Goal: Transaction & Acquisition: Purchase product/service

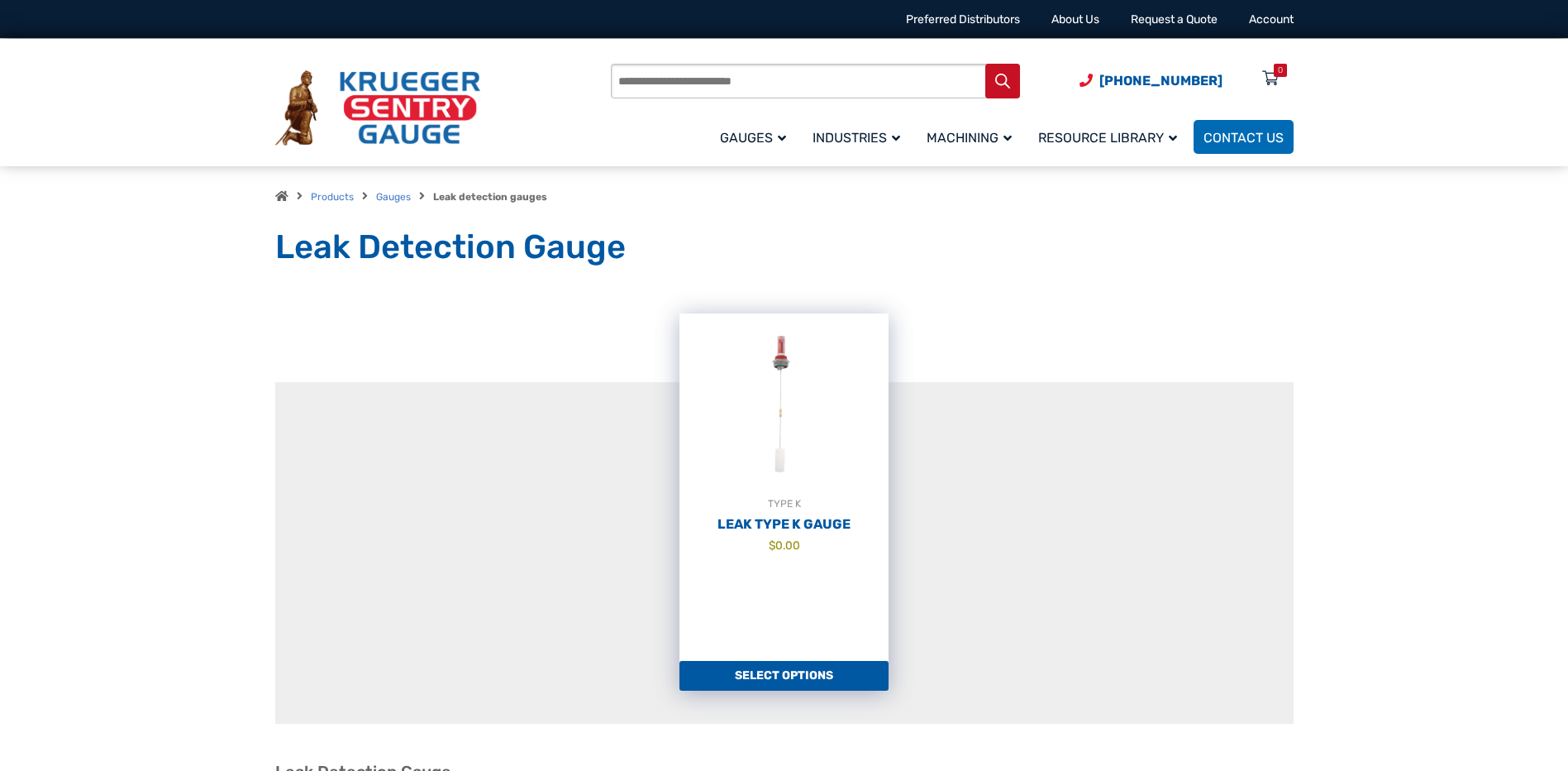
click at [795, 684] on link "Select options" at bounding box center [784, 675] width 209 height 29
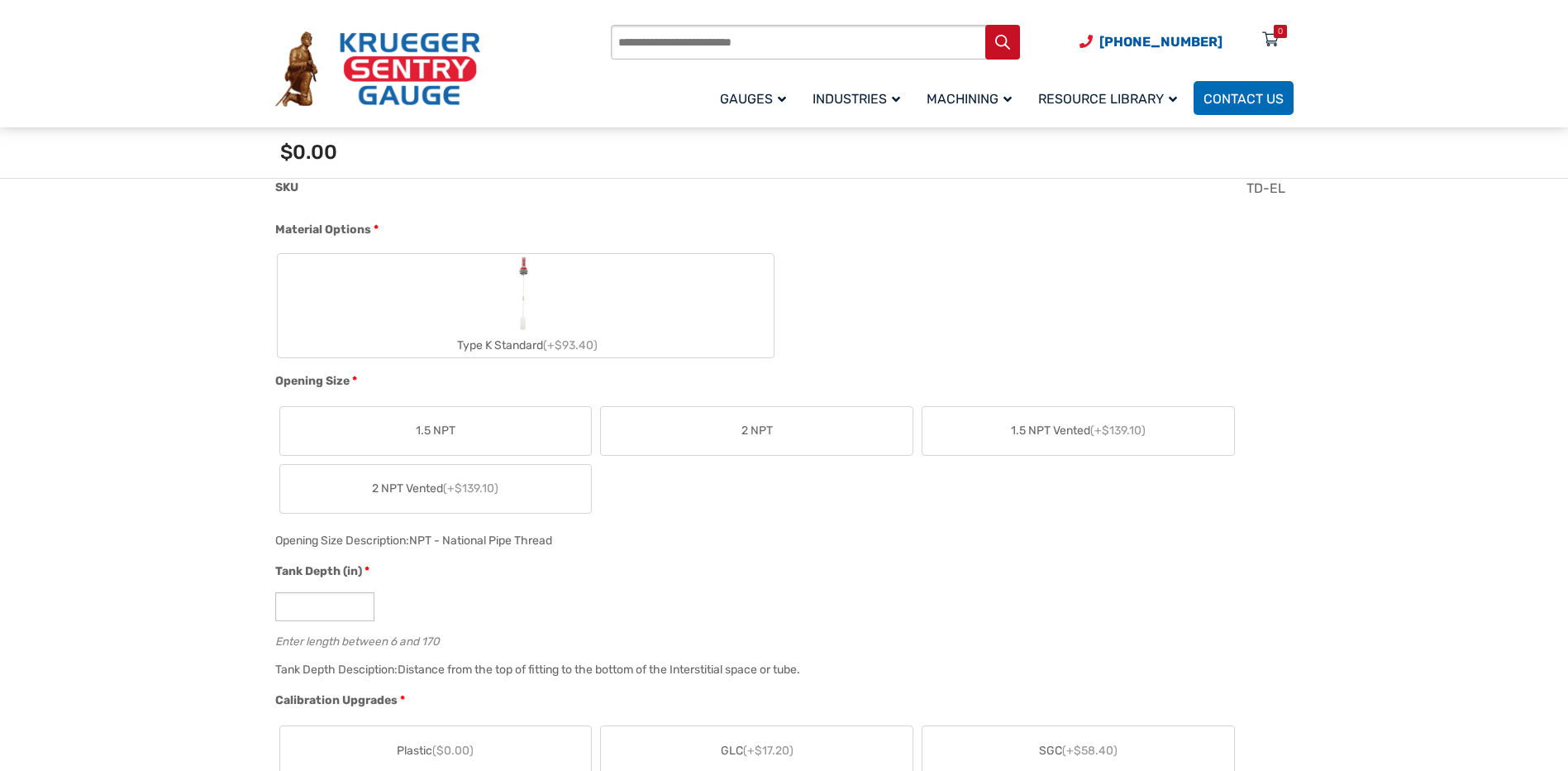
scroll to position [662, 0]
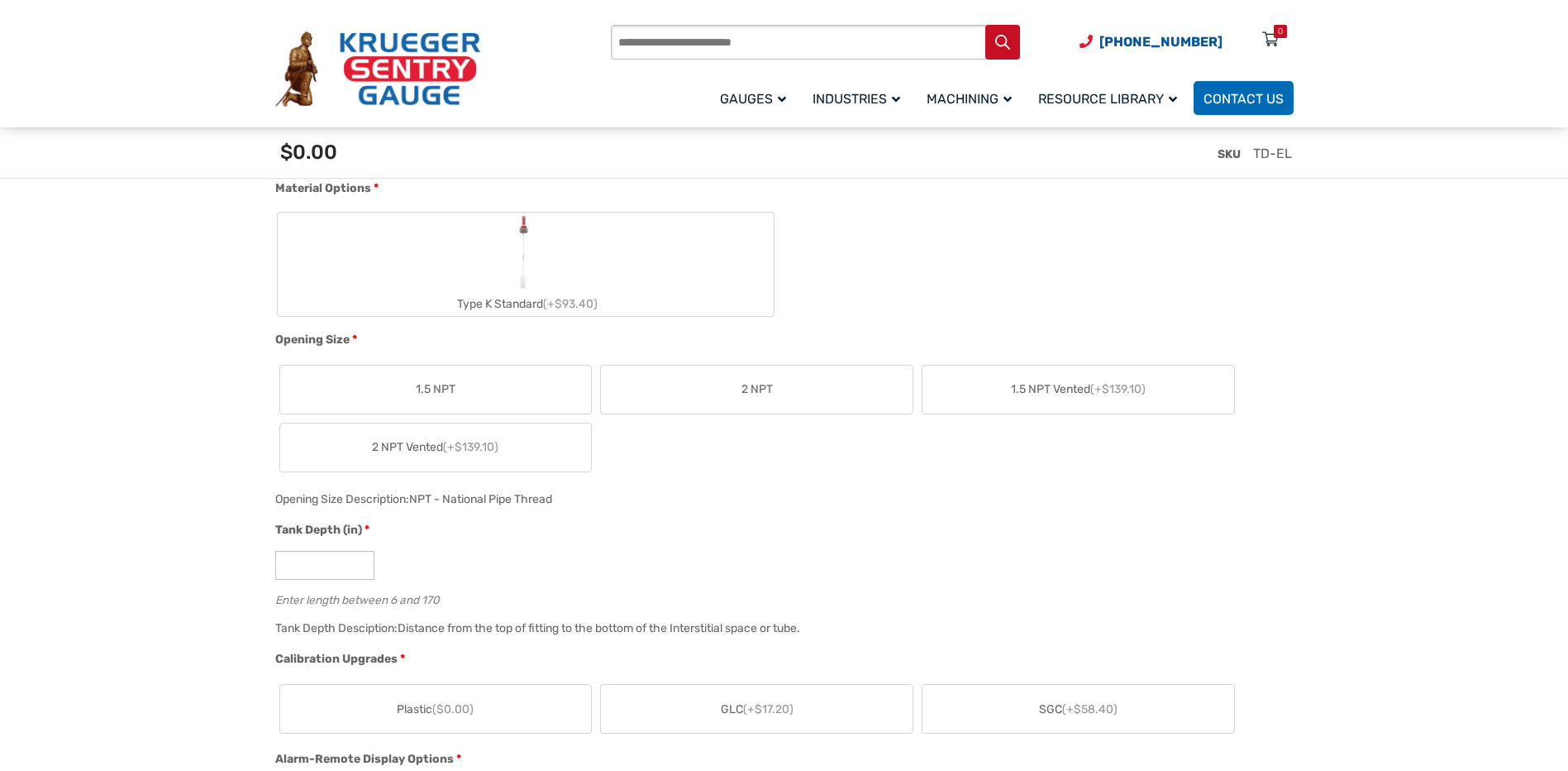
click at [762, 395] on span "2 NPT" at bounding box center [756, 389] width 31 height 18
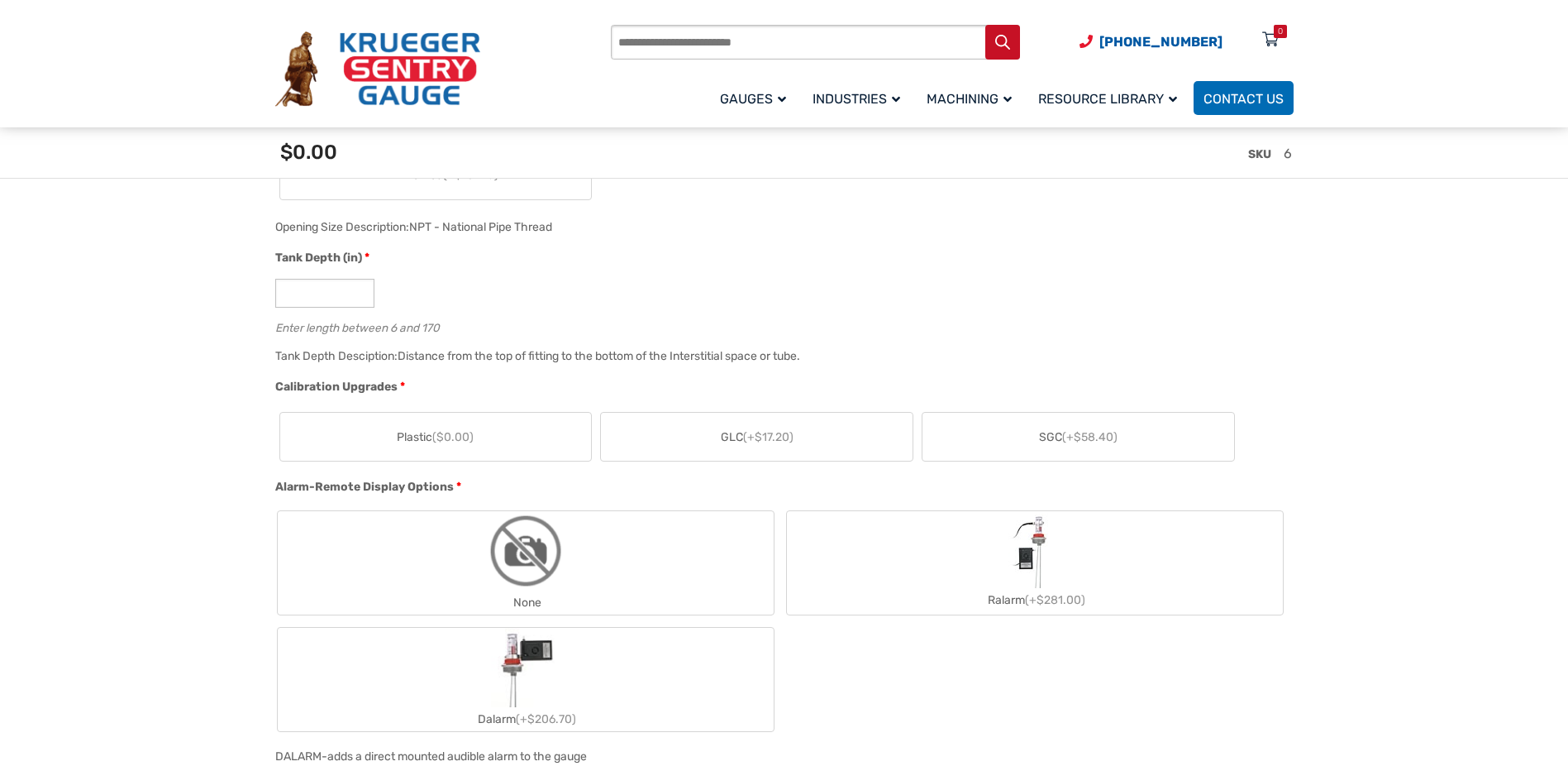
scroll to position [993, 0]
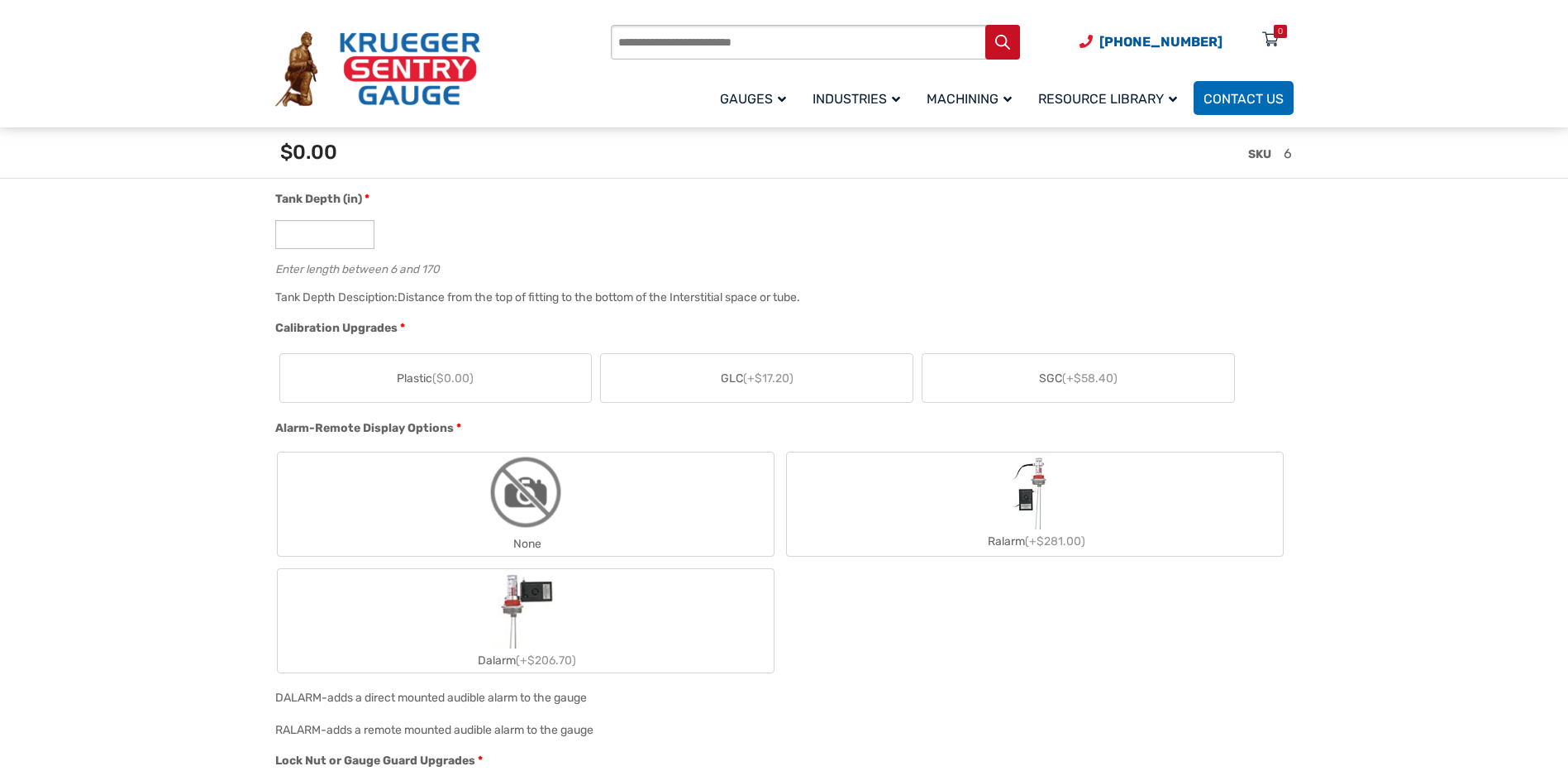
click at [778, 383] on span "(+$17.20)" at bounding box center [768, 378] width 50 height 14
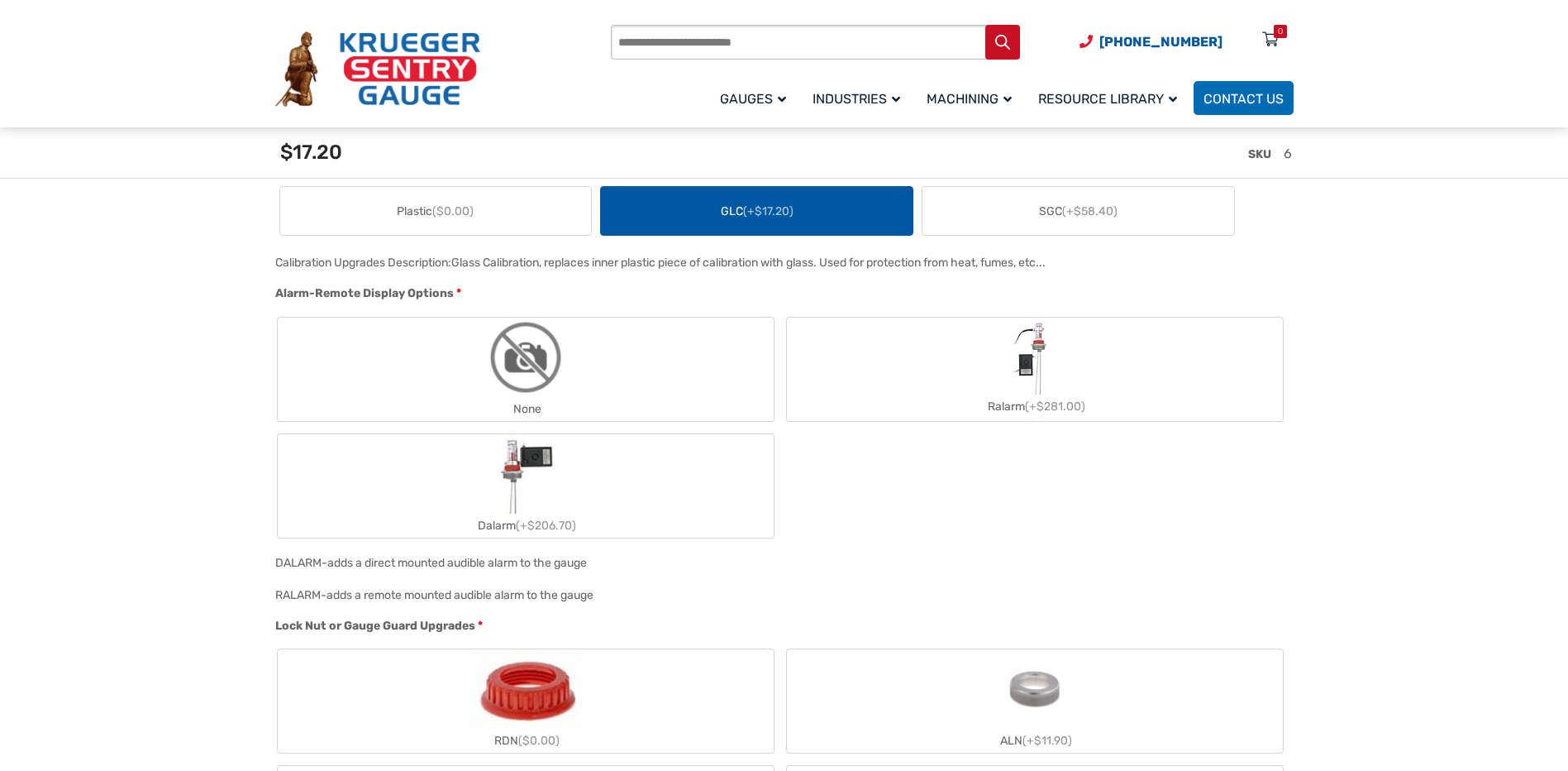
scroll to position [1158, 0]
click at [578, 378] on label "None" at bounding box center [526, 371] width 496 height 103
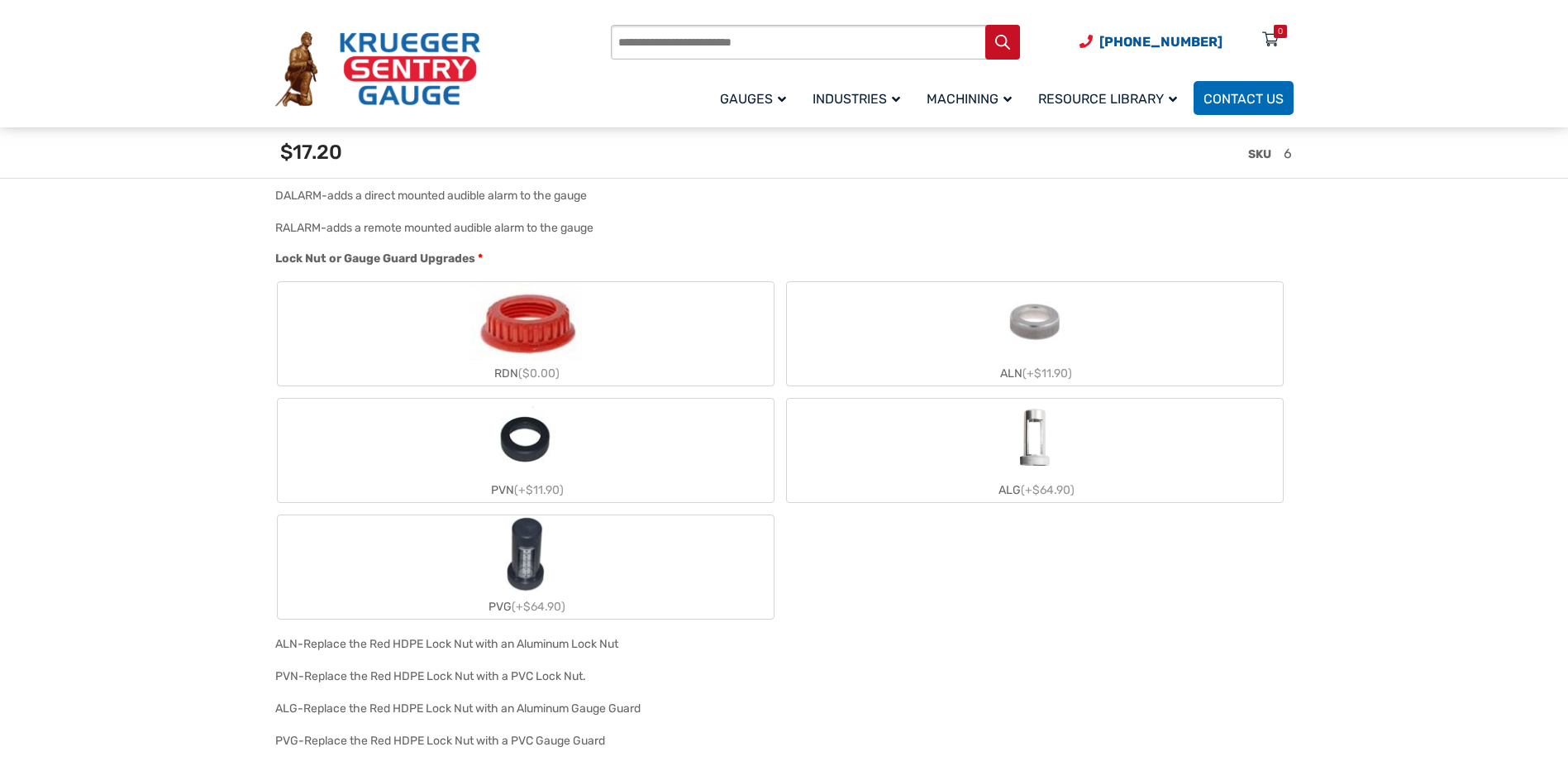
scroll to position [1489, 0]
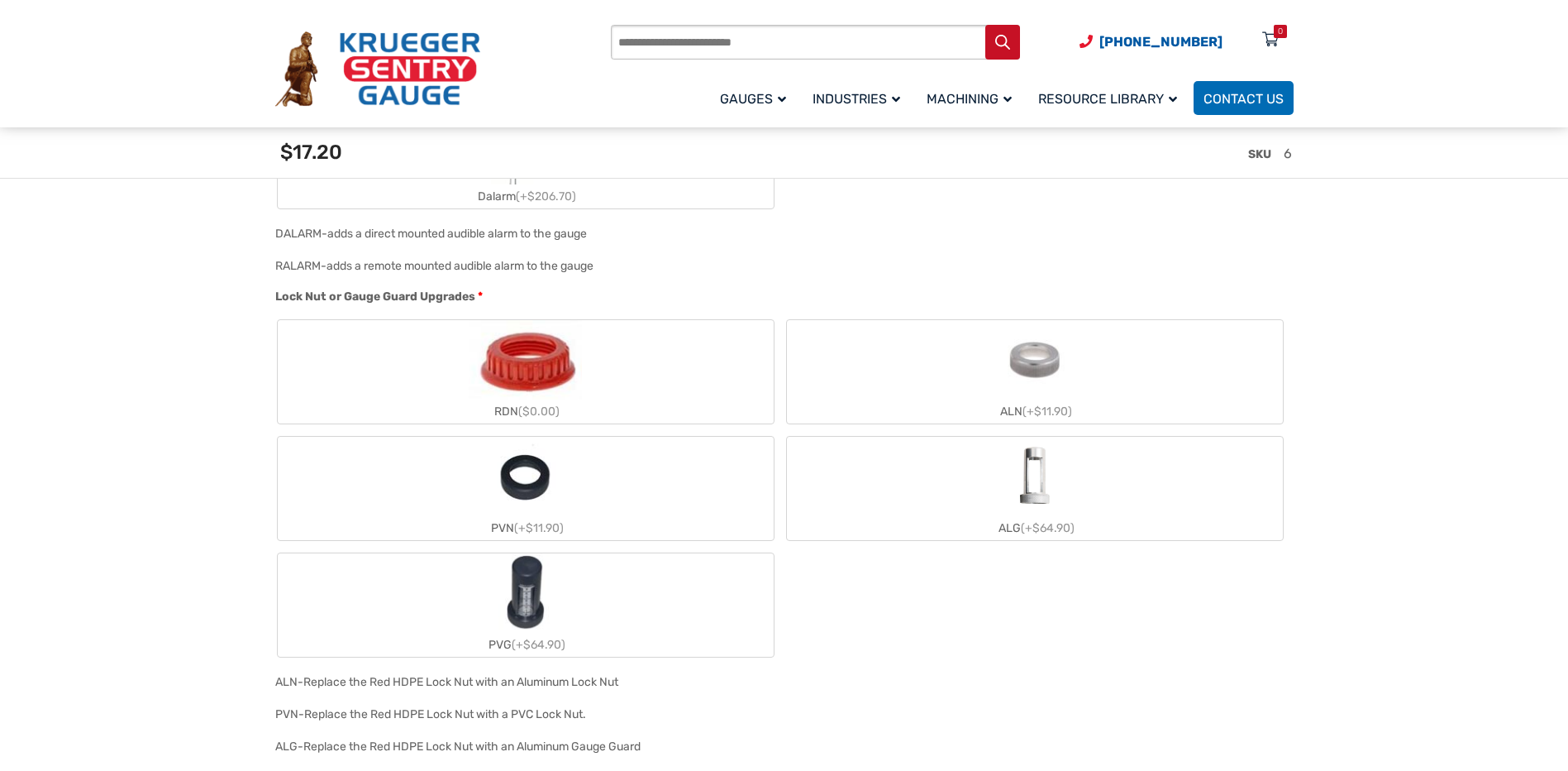
click at [1024, 378] on img "ALN" at bounding box center [1035, 360] width 79 height 79
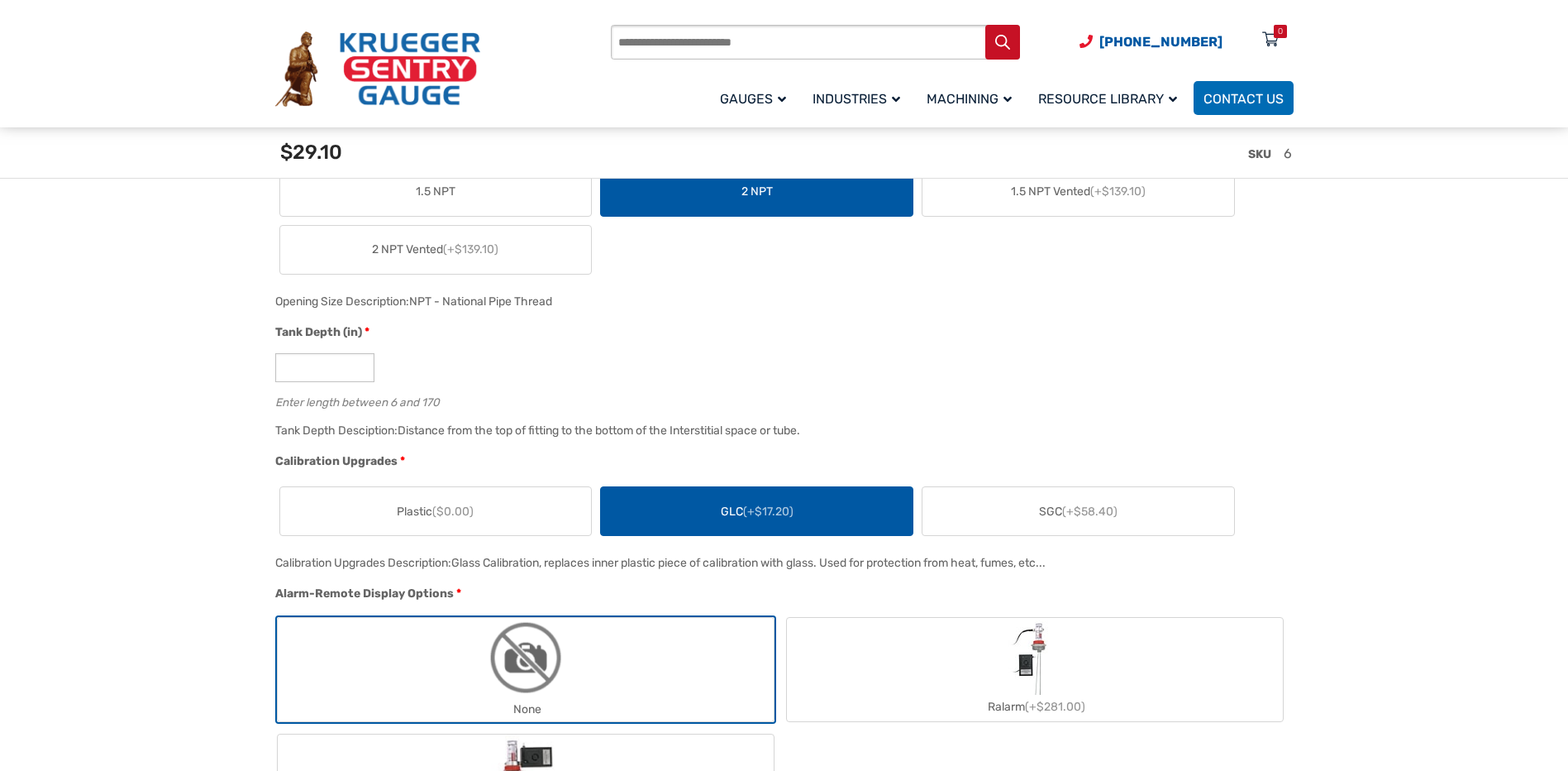
scroll to position [910, 0]
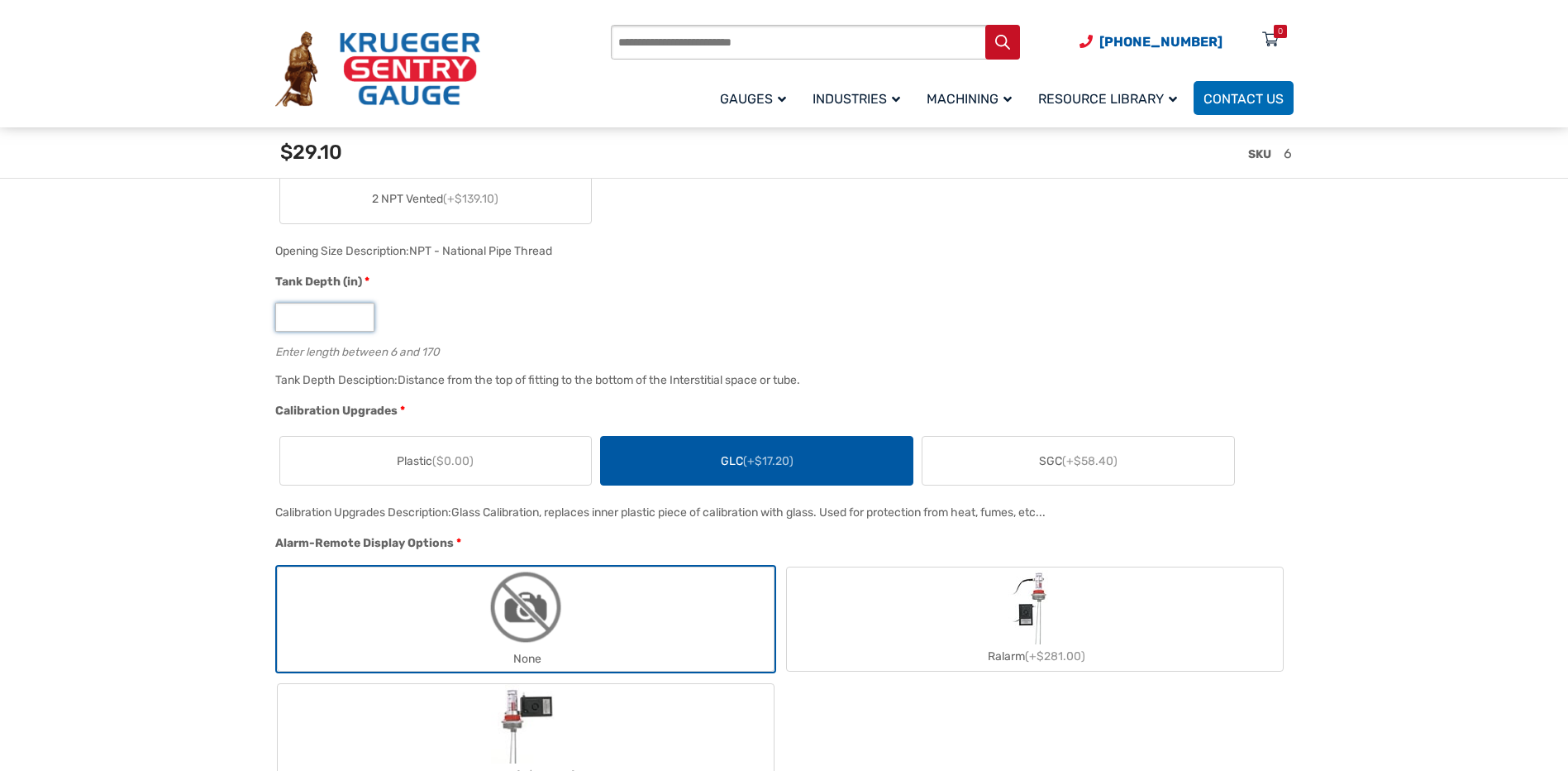
drag, startPoint x: 308, startPoint y: 319, endPoint x: 281, endPoint y: 319, distance: 27.0
click at [281, 319] on input "*" at bounding box center [325, 317] width 99 height 29
type input "**"
click at [460, 296] on div "Tank Depth (in) * ** Enter length between 6 and 170" at bounding box center [781, 321] width 1018 height 97
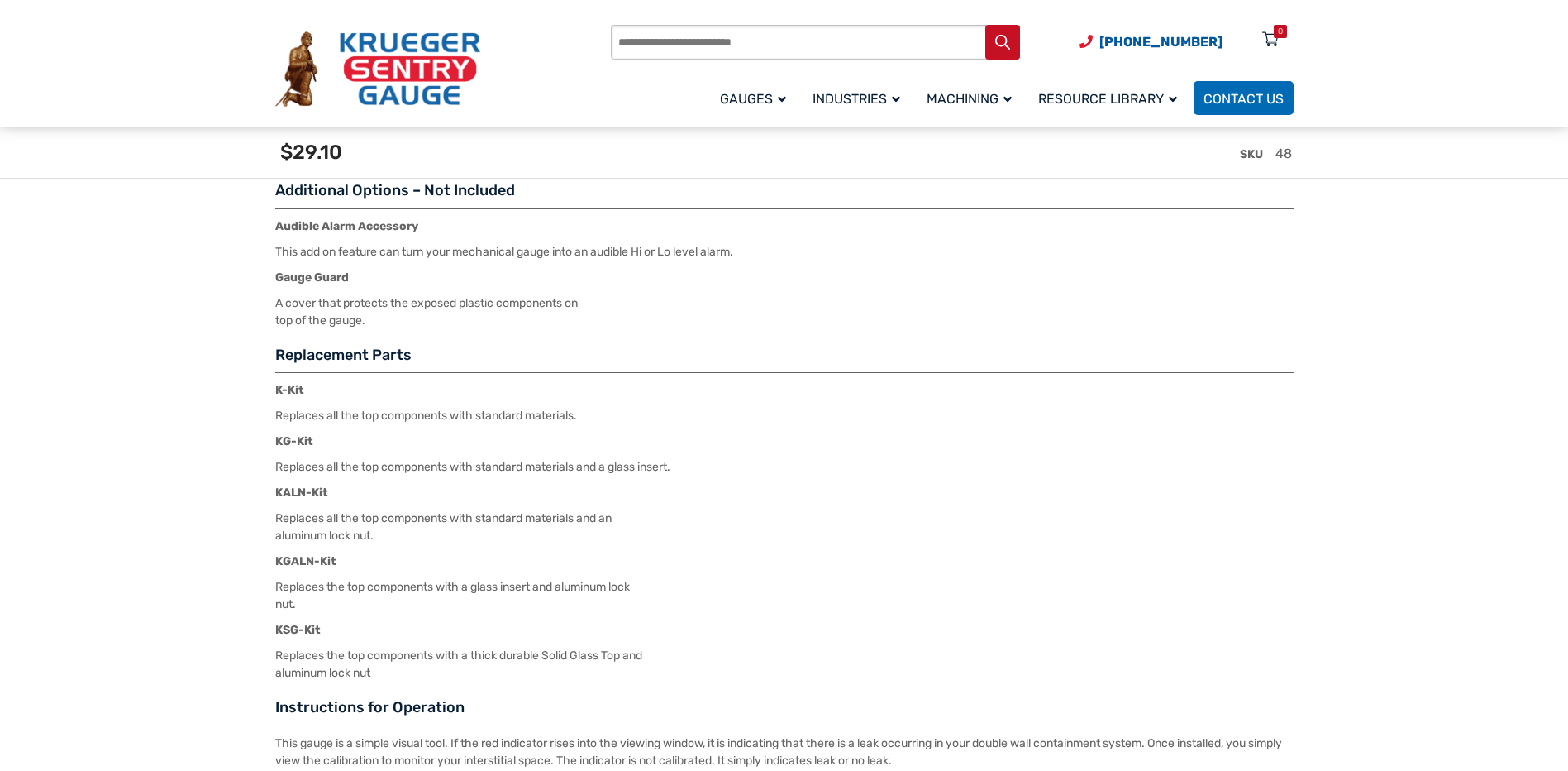
scroll to position [1985, 0]
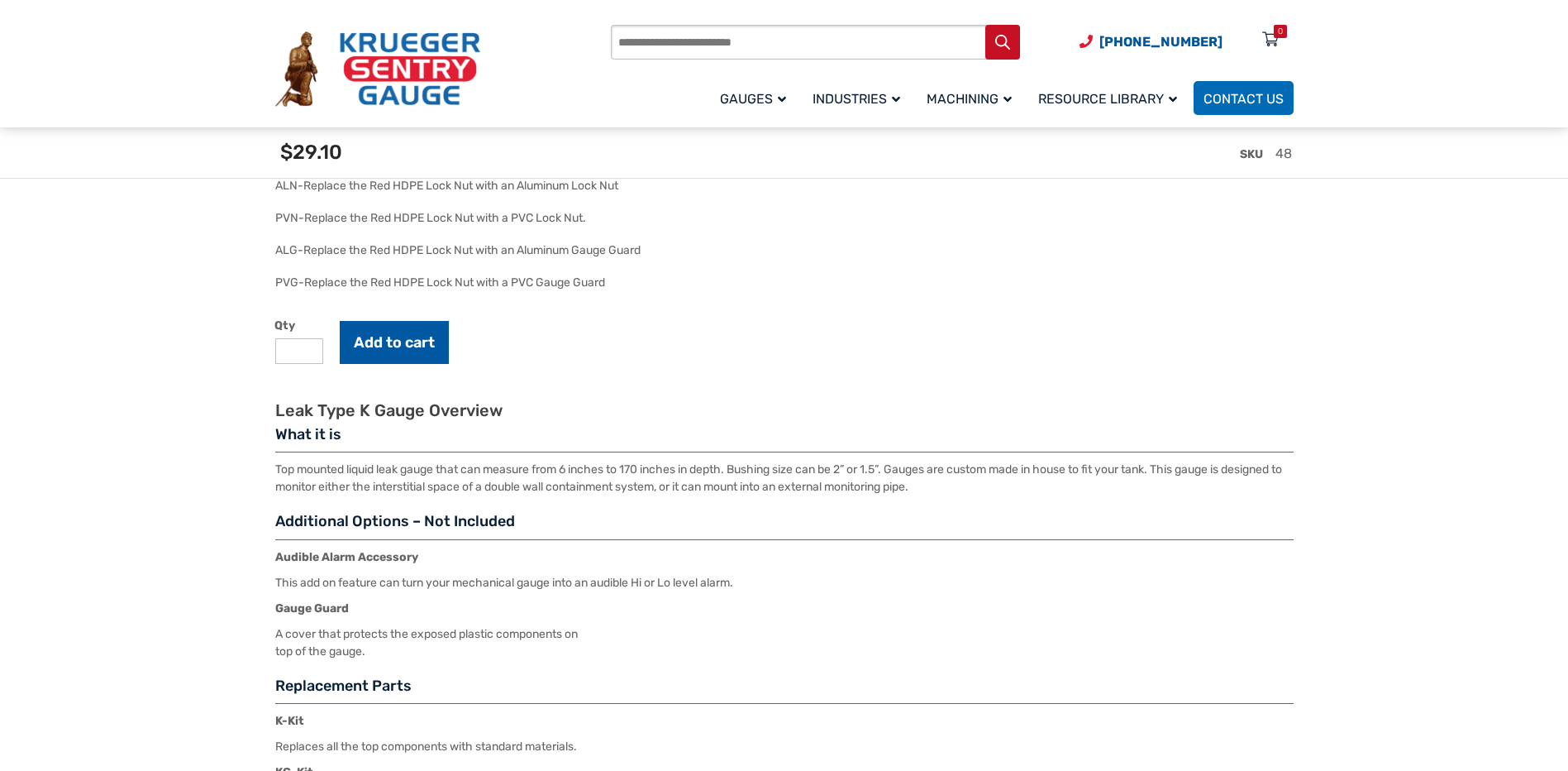
click at [427, 355] on button "Add to cart" at bounding box center [394, 342] width 109 height 43
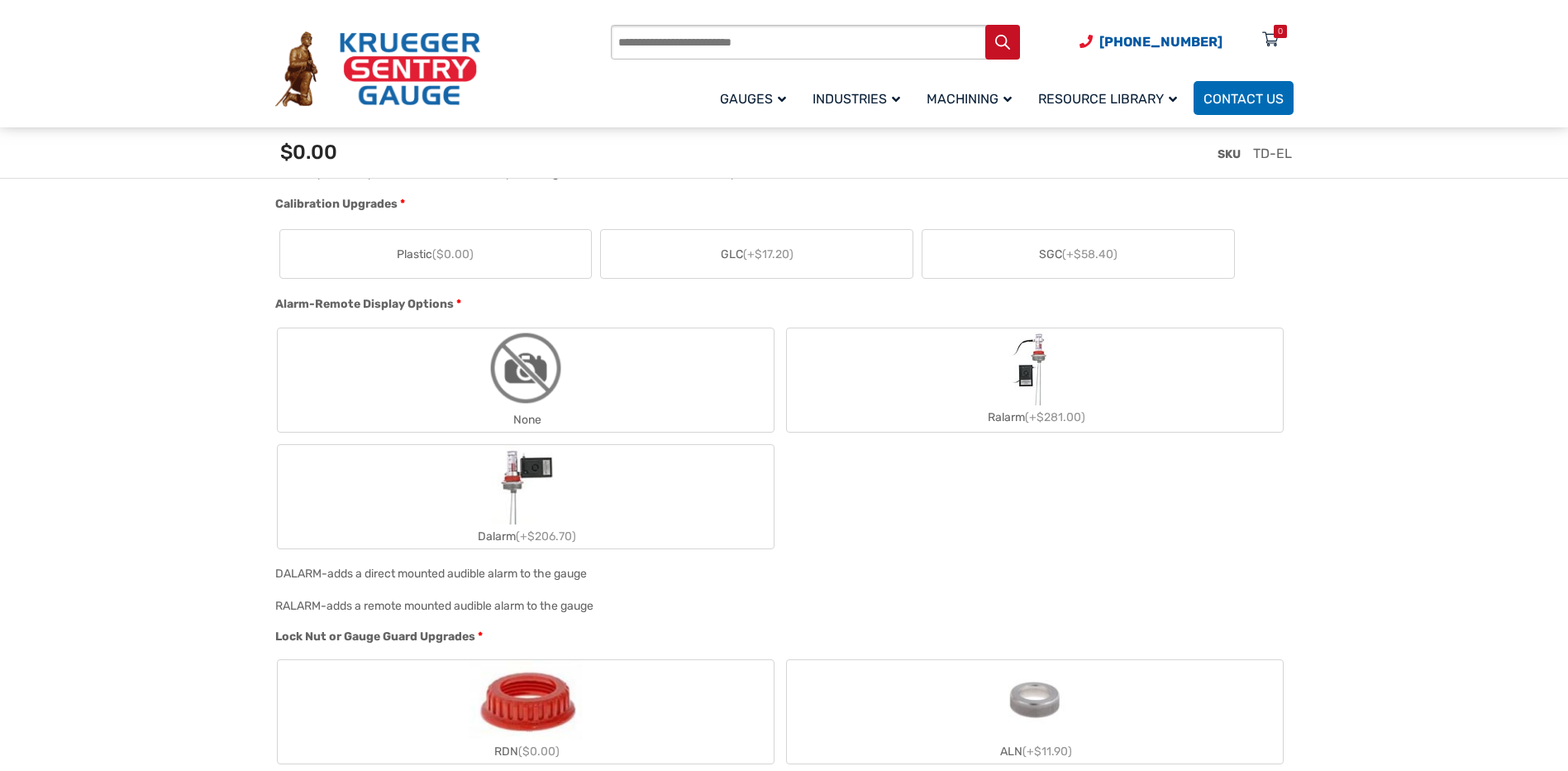
scroll to position [993, 0]
